Goal: Task Accomplishment & Management: Manage account settings

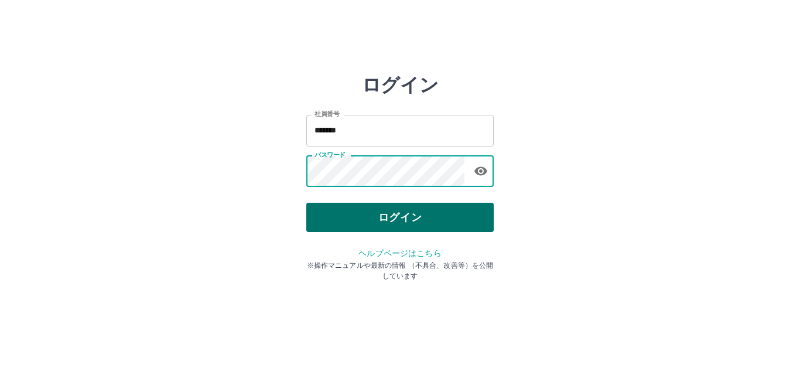
click at [402, 214] on button "ログイン" at bounding box center [399, 217] width 187 height 29
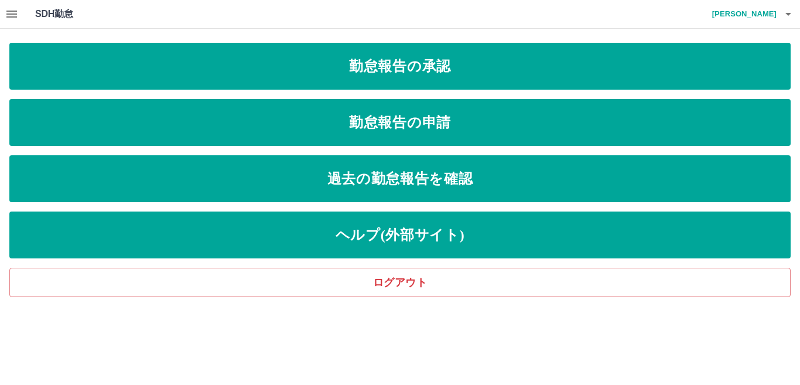
click at [12, 17] on icon "button" at bounding box center [11, 14] width 11 height 7
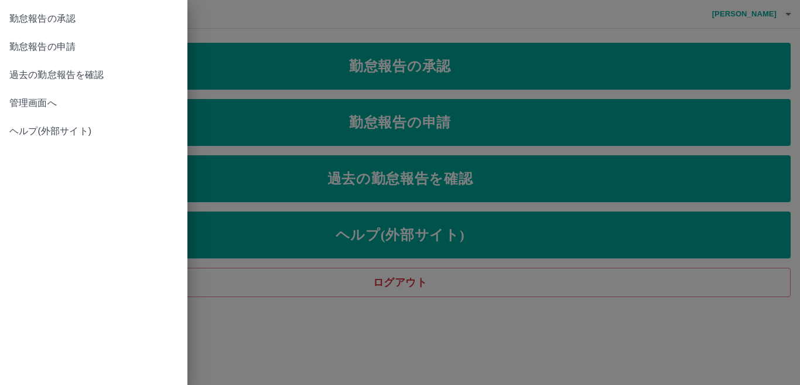
click at [28, 95] on link "管理画面へ" at bounding box center [93, 103] width 187 height 28
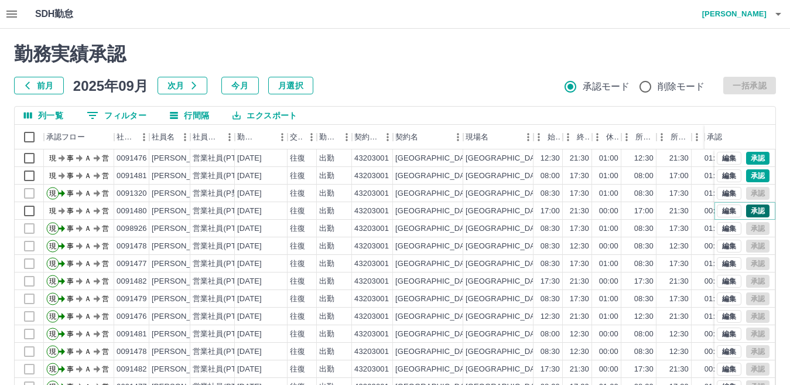
click at [746, 208] on button "承認" at bounding box center [757, 210] width 23 height 13
click at [746, 178] on button "承認" at bounding box center [757, 175] width 23 height 13
click at [746, 159] on button "承認" at bounding box center [757, 158] width 23 height 13
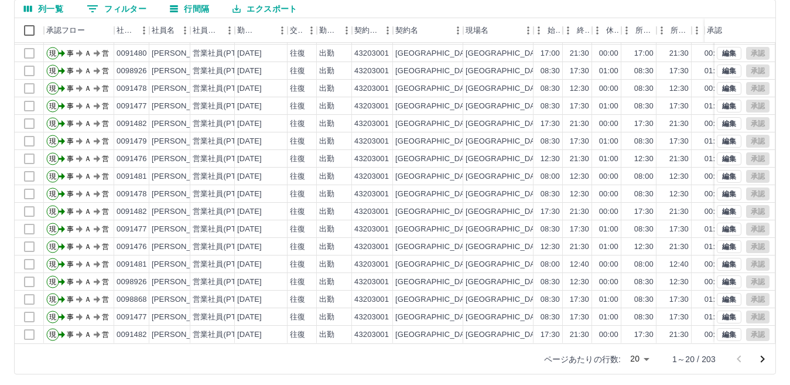
scroll to position [110, 0]
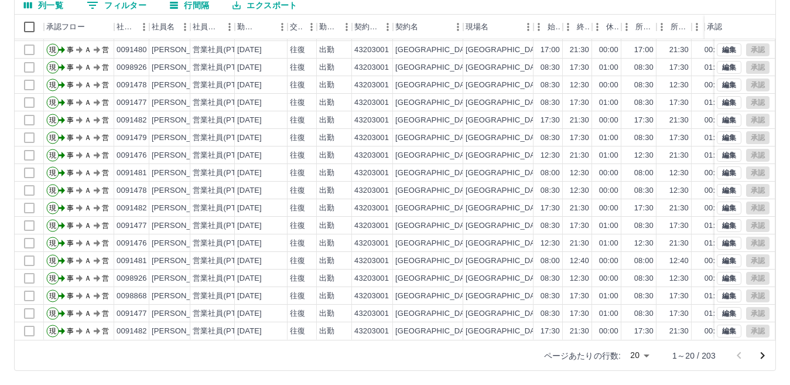
click at [650, 354] on body "SDH勤怠 中島　総一郎 勤務実績承認 前月 2025年09月 次月 今月 月選択 承認モード 削除モード 一括承認 列一覧 0 フィルター 行間隔 エクスポ…" at bounding box center [395, 137] width 790 height 495
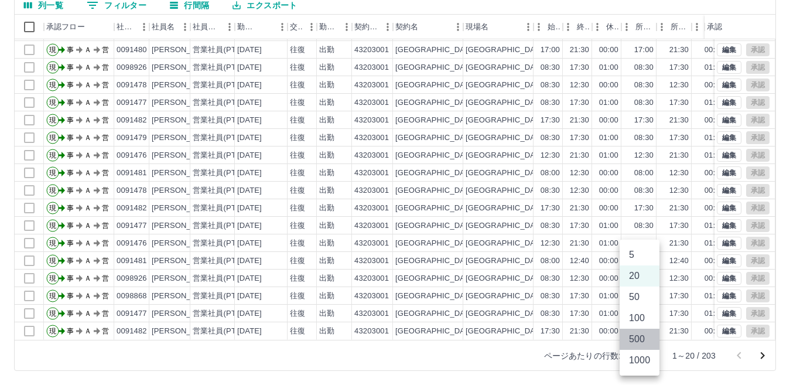
click at [639, 340] on li "500" at bounding box center [640, 339] width 40 height 21
type input "***"
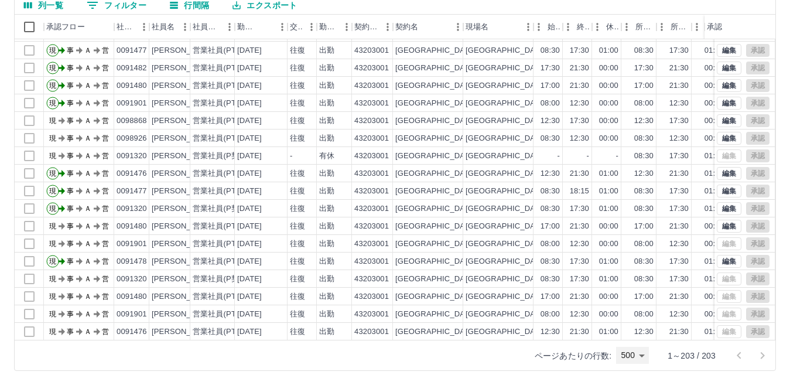
scroll to position [351, 0]
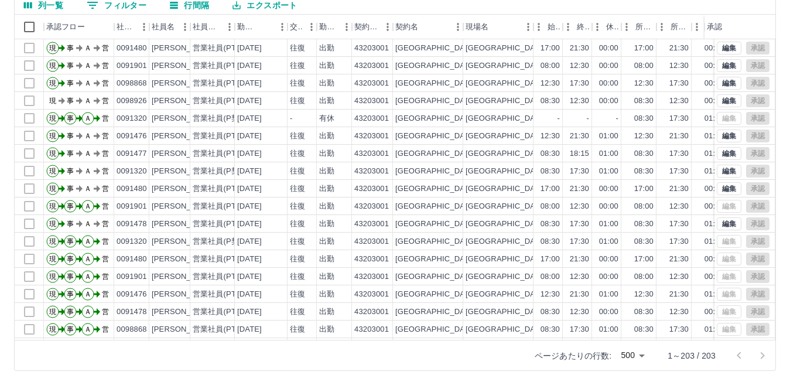
click at [642, 356] on body "SDH勤怠 中島　総一郎 勤務実績承認 前月 2025年09月 次月 今月 月選択 承認モード 削除モード 一括承認 列一覧 0 フィルター 行間隔 エクスポ…" at bounding box center [395, 137] width 790 height 495
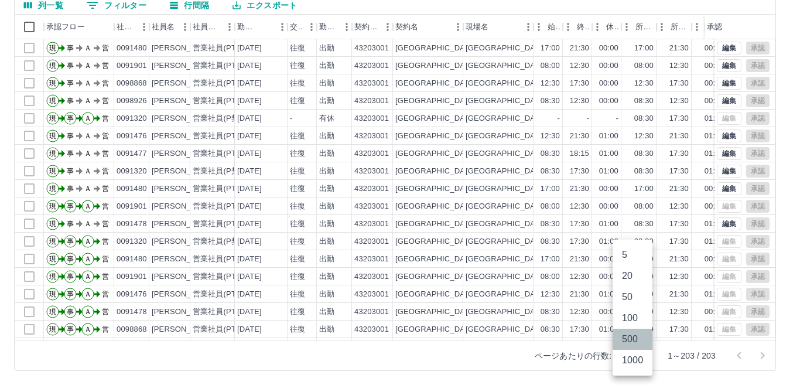
click at [638, 342] on li "500" at bounding box center [633, 339] width 40 height 21
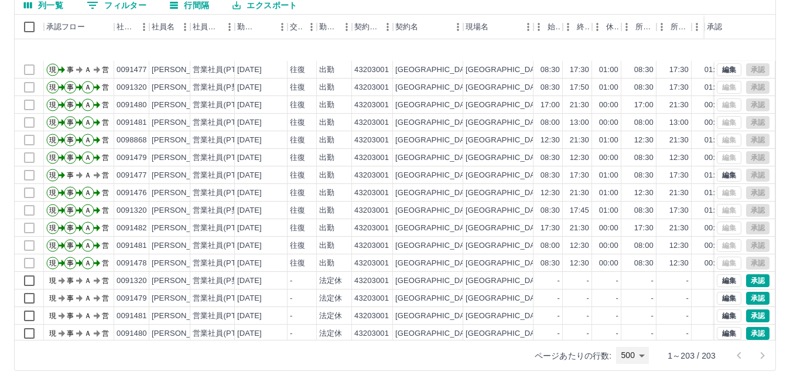
scroll to position [703, 0]
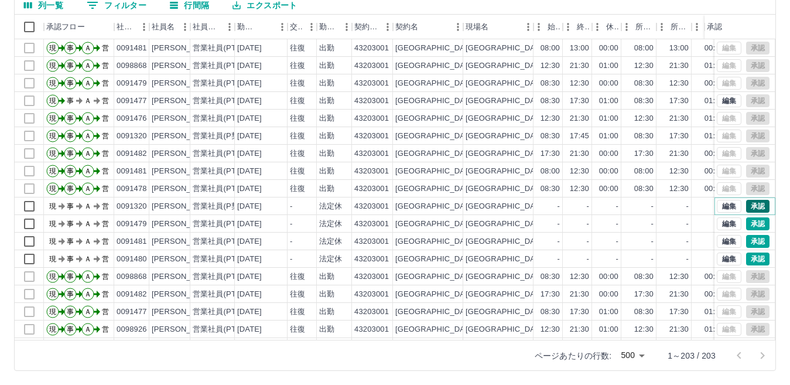
click at [746, 205] on button "承認" at bounding box center [757, 206] width 23 height 13
click at [746, 224] on button "承認" at bounding box center [757, 223] width 23 height 13
click at [746, 240] on button "承認" at bounding box center [757, 241] width 23 height 13
click at [746, 258] on button "承認" at bounding box center [757, 258] width 23 height 13
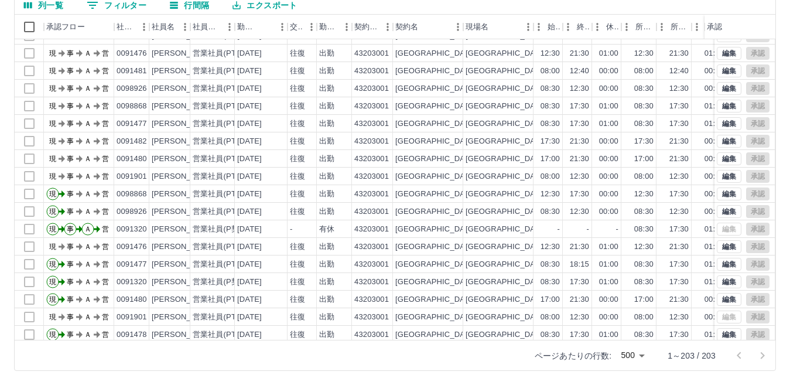
scroll to position [234, 0]
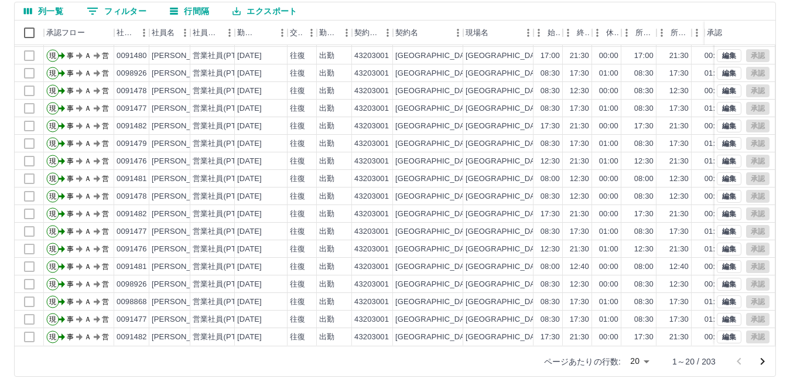
scroll to position [110, 0]
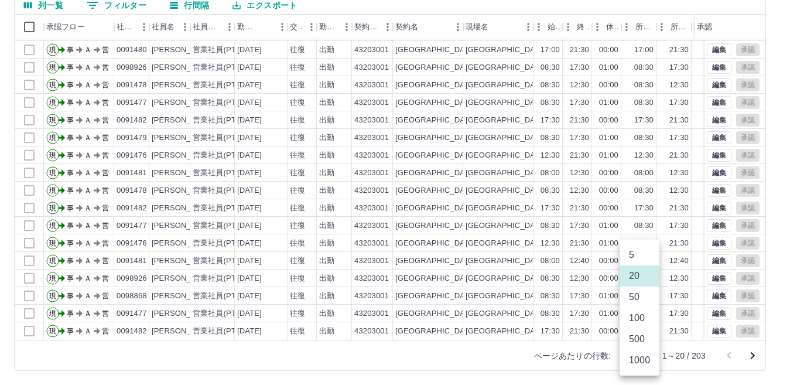
click at [645, 355] on body "SDH勤怠 中島　総一郎 勤務実績承認 前月 2025年09月 次月 今月 月選択 承認モード 削除モード 一括承認 列一覧 0 フィルター 行間隔 エクスポ…" at bounding box center [395, 137] width 790 height 495
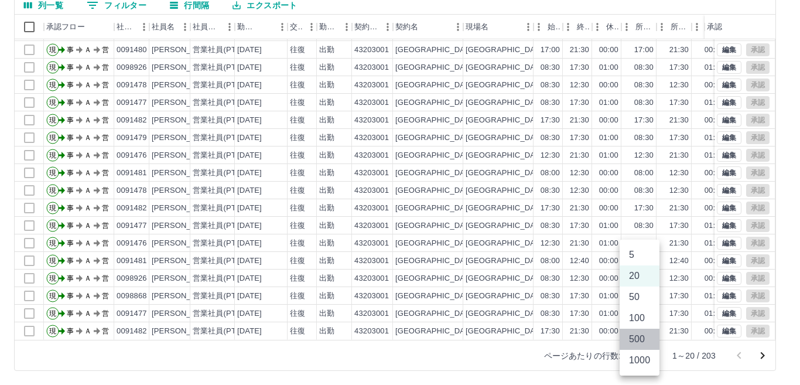
click at [634, 341] on li "500" at bounding box center [640, 339] width 40 height 21
type input "***"
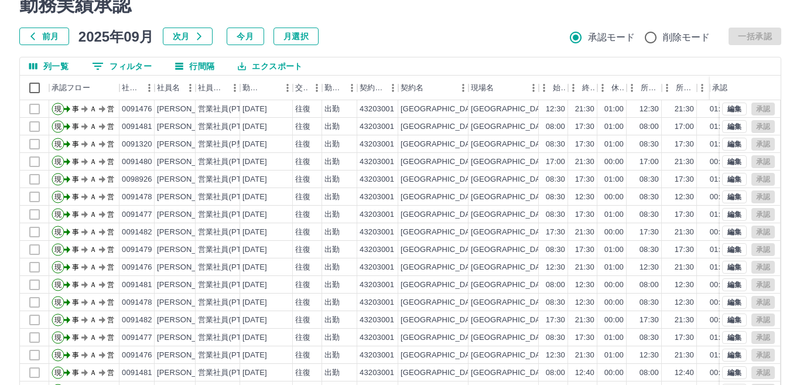
scroll to position [0, 0]
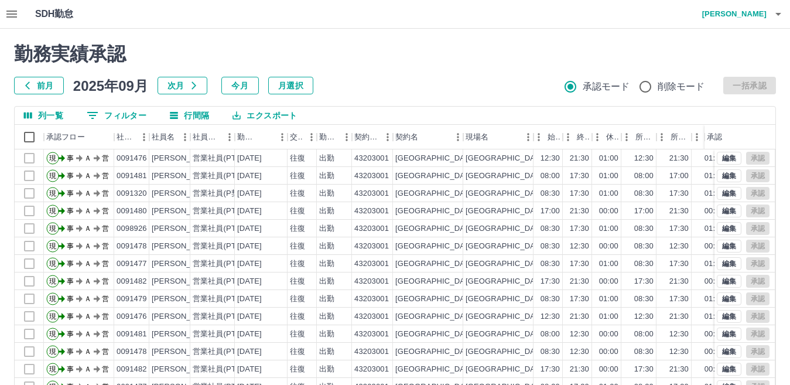
click at [782, 16] on icon "button" at bounding box center [778, 14] width 14 height 14
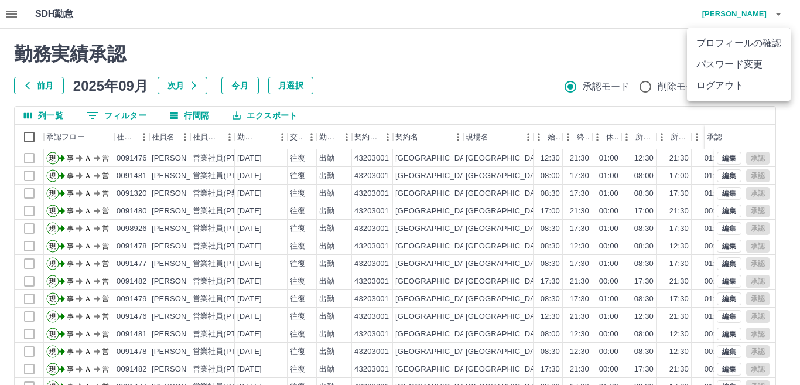
click at [699, 85] on li "ログアウト" at bounding box center [739, 85] width 104 height 21
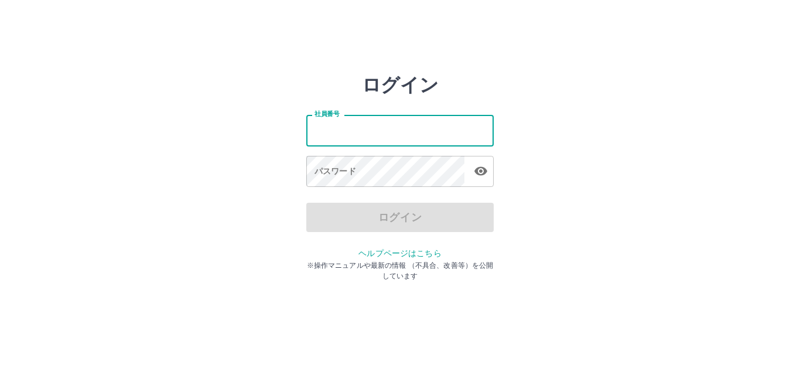
click at [379, 135] on input "社員番号" at bounding box center [399, 130] width 187 height 31
type input "*******"
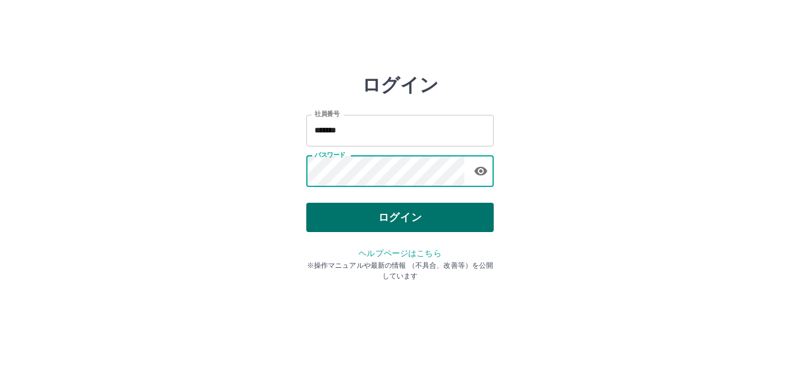
click at [391, 211] on button "ログイン" at bounding box center [399, 217] width 187 height 29
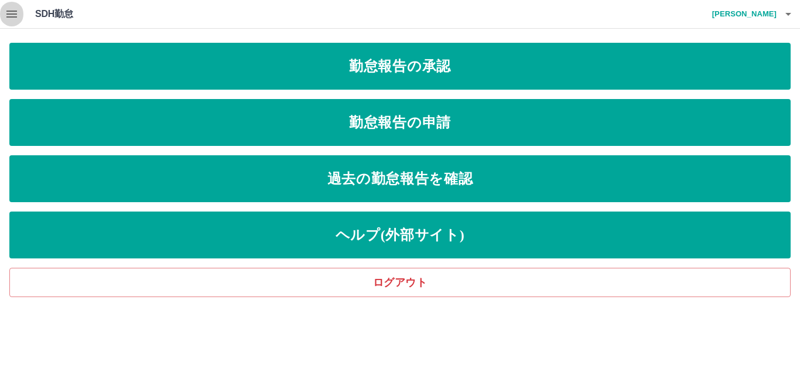
click at [13, 20] on icon "button" at bounding box center [12, 14] width 14 height 14
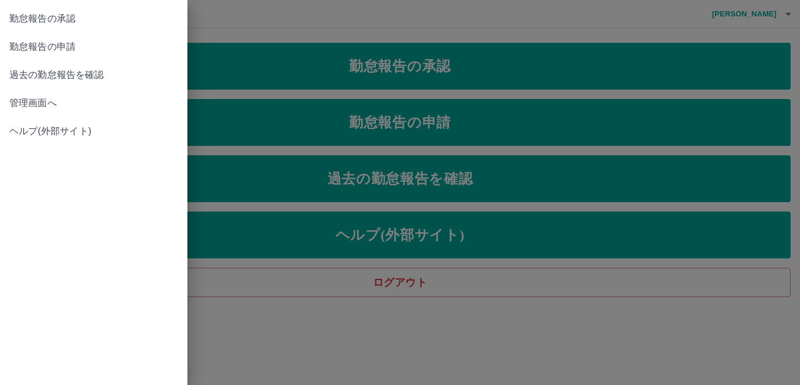
click at [47, 98] on span "管理画面へ" at bounding box center [93, 103] width 169 height 14
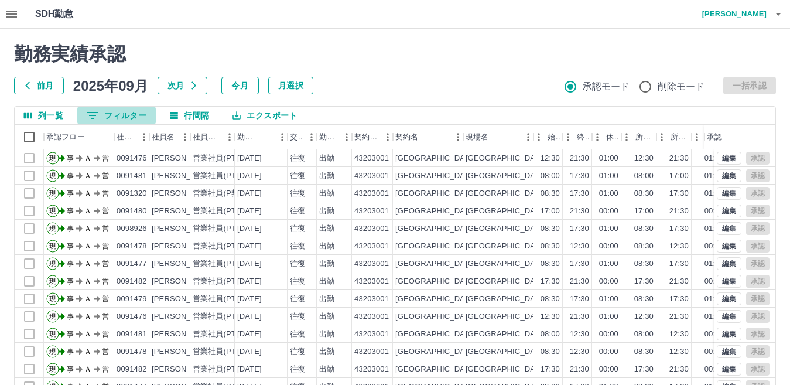
click at [107, 117] on button "0 フィルター" at bounding box center [116, 116] width 78 height 18
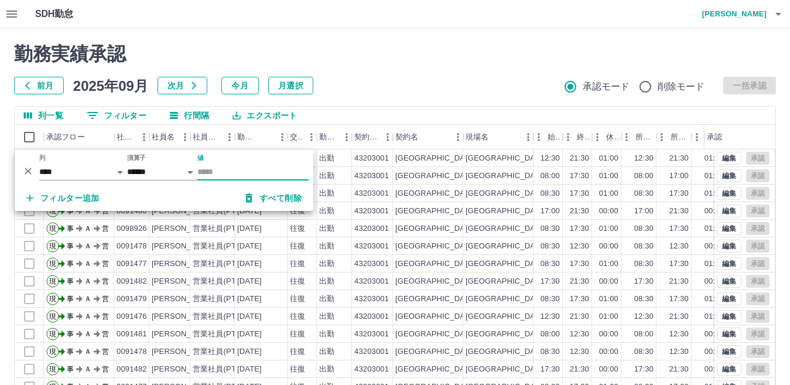
click at [230, 173] on input "値" at bounding box center [252, 171] width 111 height 17
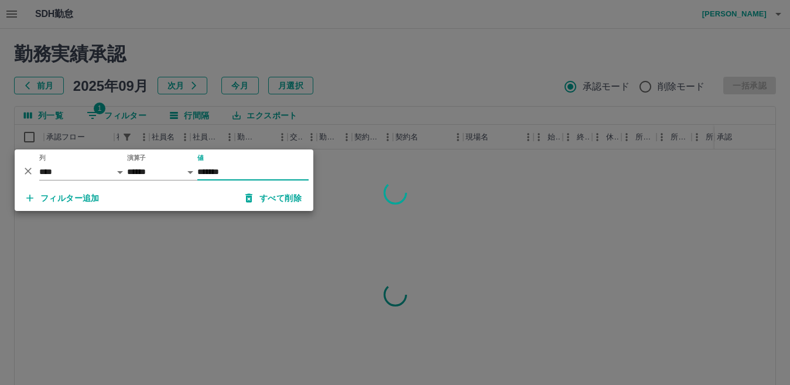
type input "*******"
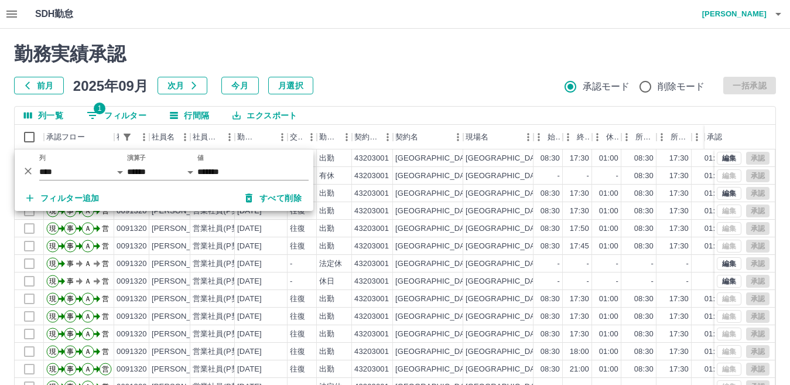
click at [379, 69] on div "勤務実績承認 前月 2025年09月 次月 今月 月選択 承認モード 削除モード 一括承認" at bounding box center [395, 69] width 762 height 52
